Goal: Go to known website: Access a specific website the user already knows

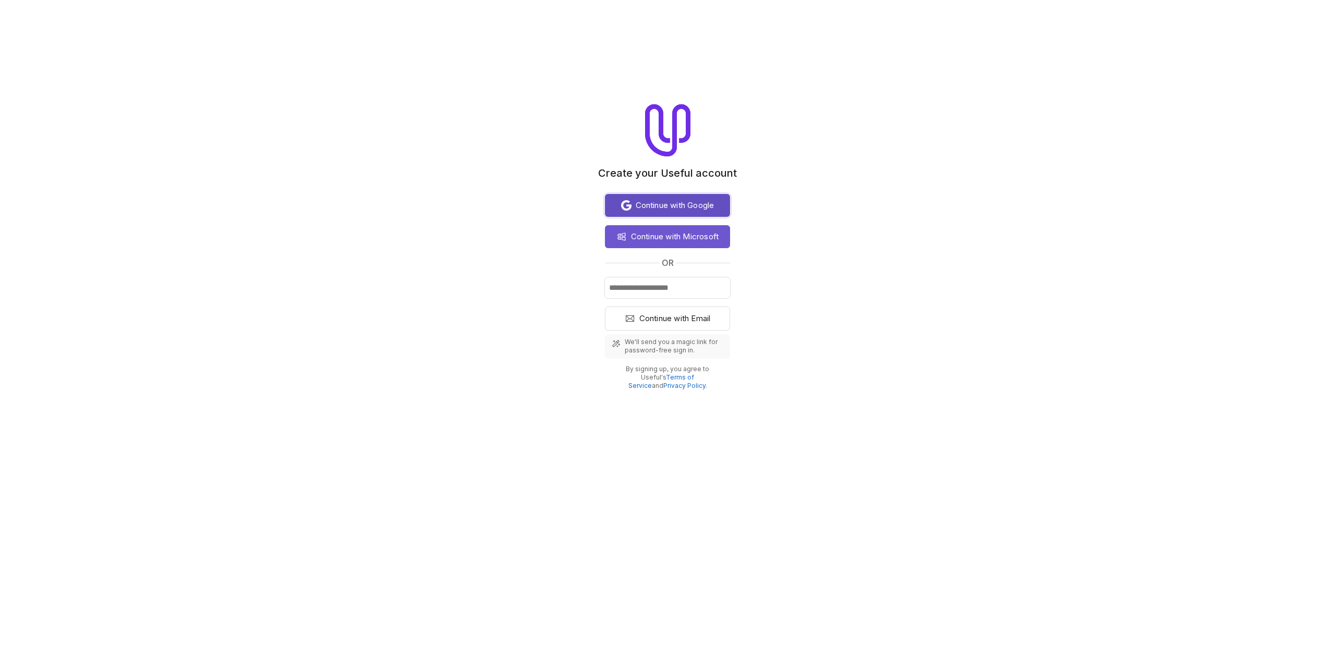
click at [653, 202] on span "Continue with Google" at bounding box center [675, 205] width 79 height 13
